Goal: Information Seeking & Learning: Find specific fact

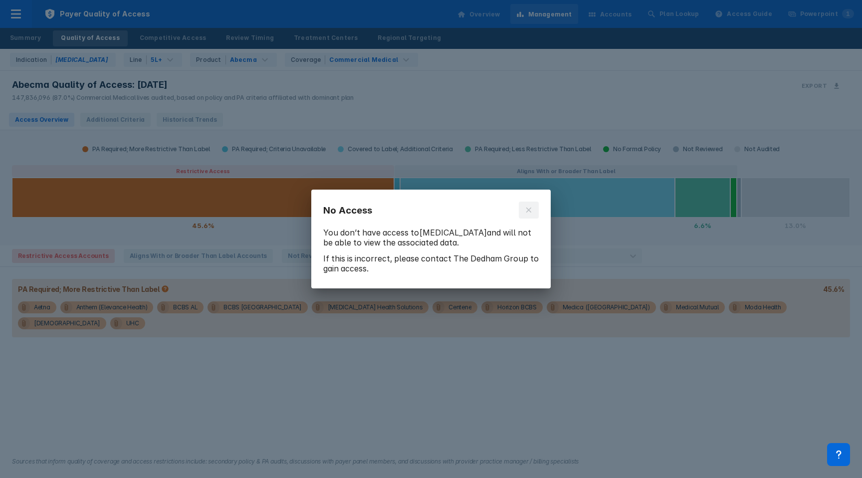
click at [527, 211] on icon at bounding box center [528, 210] width 5 height 5
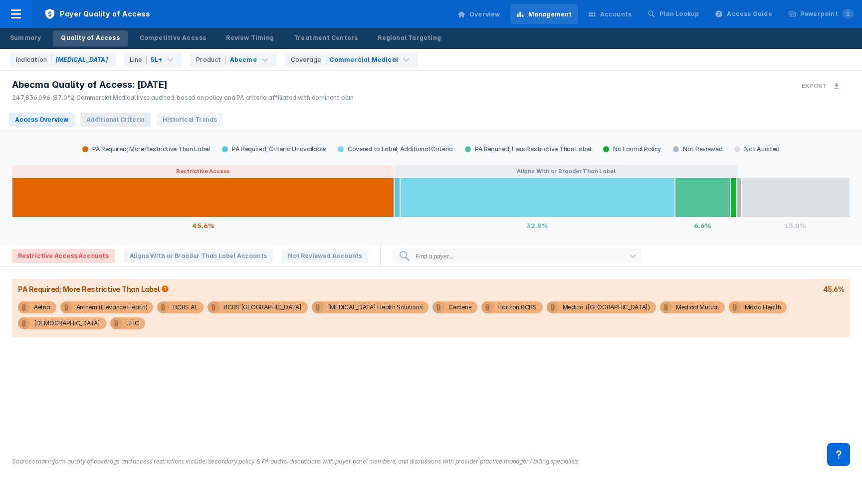
click at [113, 119] on span "Additional Criteria" at bounding box center [115, 120] width 70 height 14
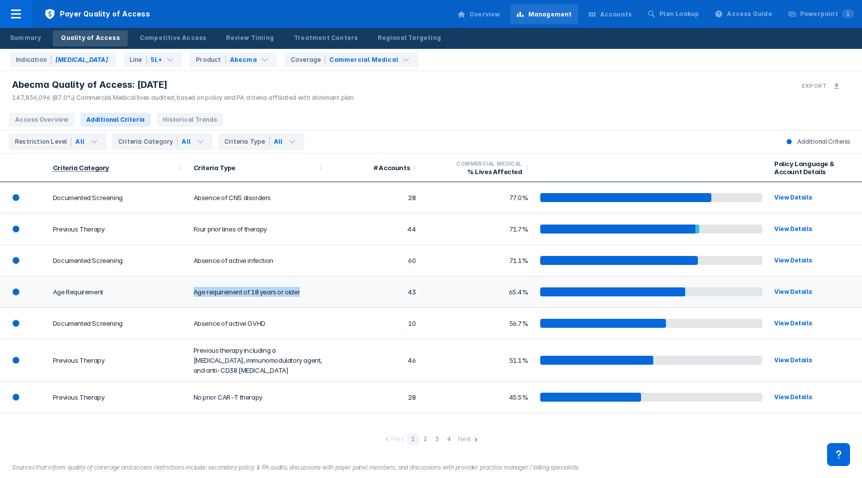
drag, startPoint x: 304, startPoint y: 290, endPoint x: 191, endPoint y: 290, distance: 112.8
click at [191, 290] on td "Age requirement of 18 years or older" at bounding box center [258, 291] width 141 height 31
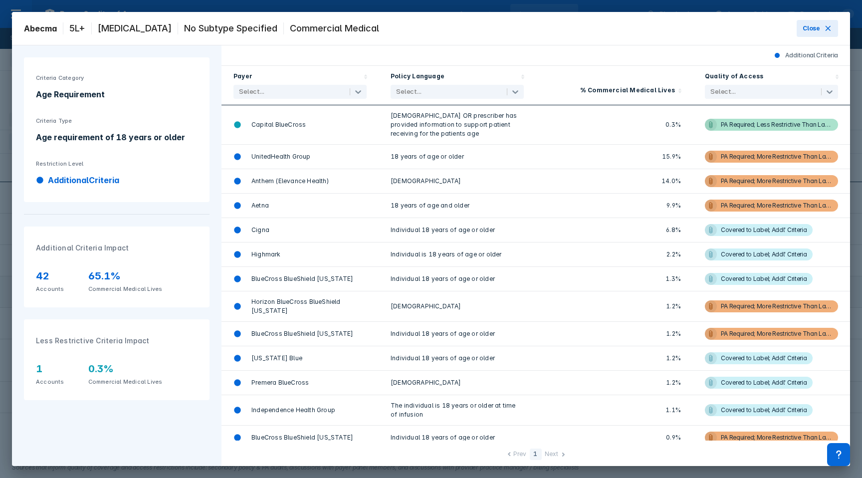
copy td "Age requirement of 18 years or older"
click at [80, 137] on div "Age requirement of 18 years or older" at bounding box center [117, 137] width 162 height 12
copy div "Age requirement of 18 years or older"
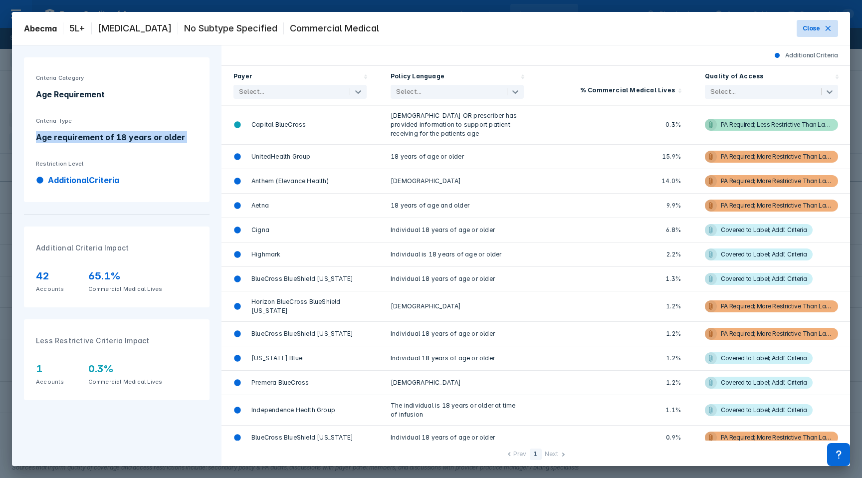
click at [804, 32] on span "Close" at bounding box center [811, 28] width 17 height 9
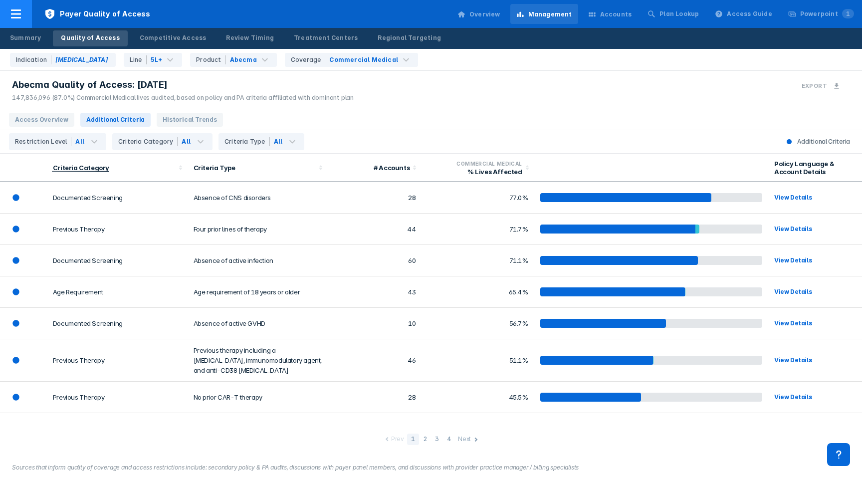
click at [15, 10] on icon at bounding box center [16, 13] width 10 height 9
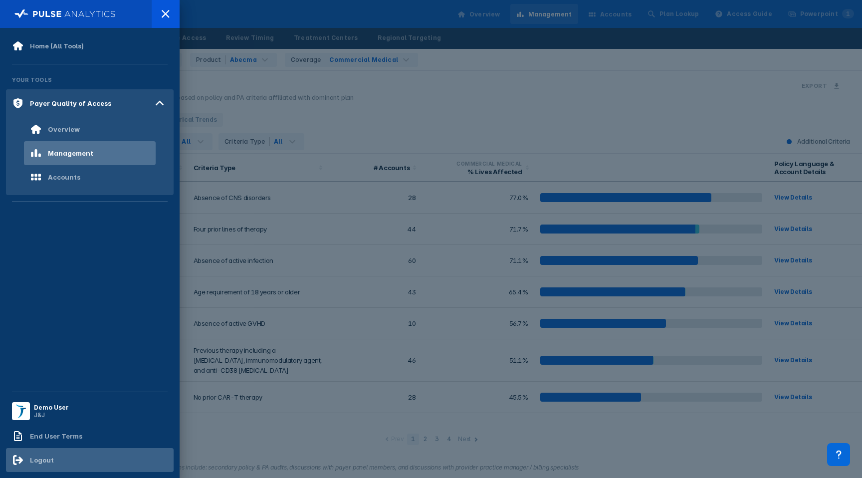
click at [29, 456] on div "Logout" at bounding box center [33, 460] width 42 height 12
